Goal: Information Seeking & Learning: Stay updated

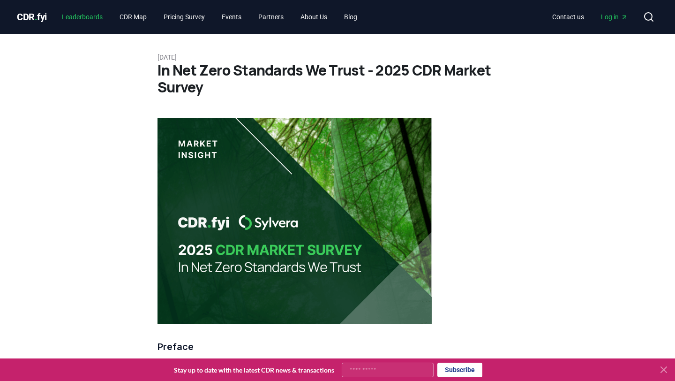
click at [100, 15] on link "Leaderboards" at bounding box center [82, 16] width 56 height 17
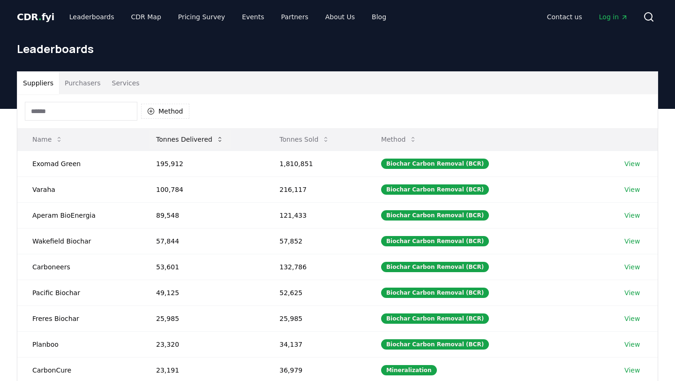
click at [196, 137] on button "Tonnes Delivered" at bounding box center [190, 139] width 83 height 19
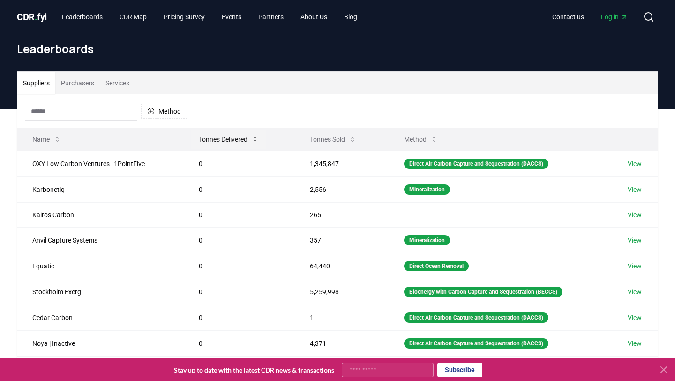
click at [216, 138] on button "Tonnes Delivered" at bounding box center [228, 139] width 75 height 19
